Goal: Find specific page/section: Find specific page/section

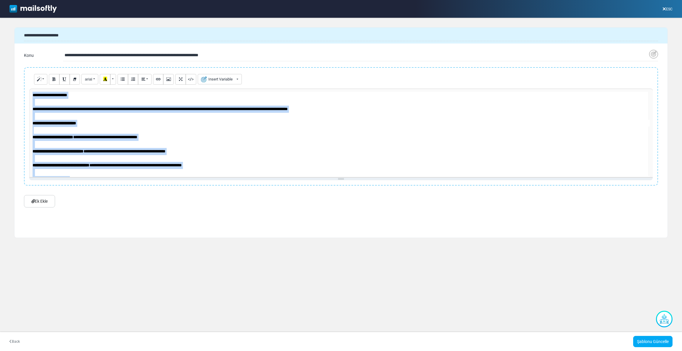
click at [665, 9] on icon at bounding box center [665, 9] width 4 height 0
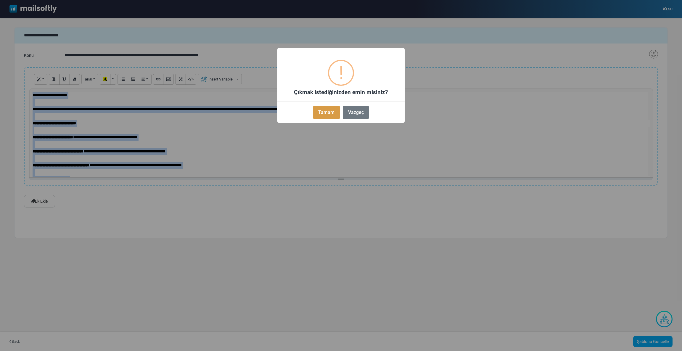
click at [332, 110] on button "Tamam" at bounding box center [326, 112] width 27 height 13
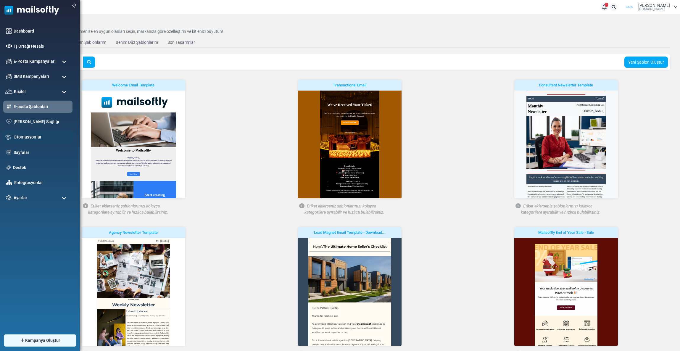
click at [26, 132] on div "Otomasyonlar" at bounding box center [37, 137] width 73 height 13
click at [28, 134] on link "Otomasyonlar" at bounding box center [42, 137] width 57 height 7
